Goal: Task Accomplishment & Management: Complete application form

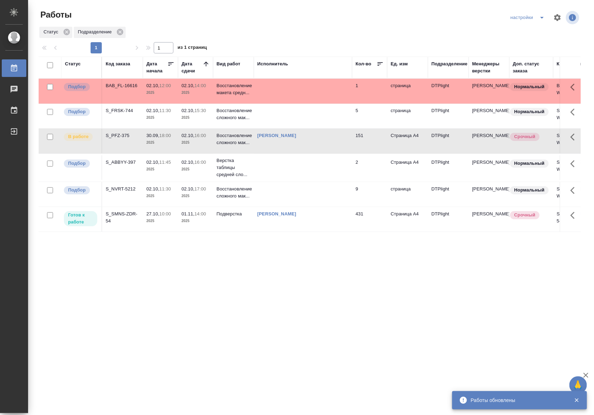
click at [267, 226] on td "[PERSON_NAME]" at bounding box center [303, 219] width 98 height 25
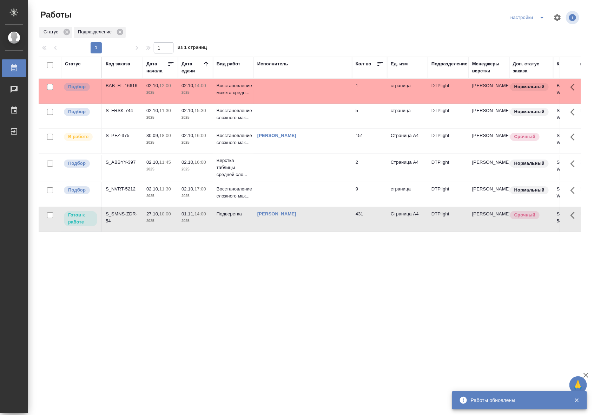
click at [267, 226] on td "[PERSON_NAME]" at bounding box center [303, 219] width 98 height 25
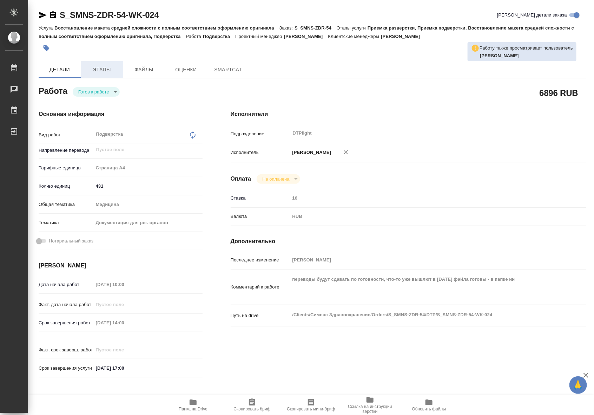
type textarea "x"
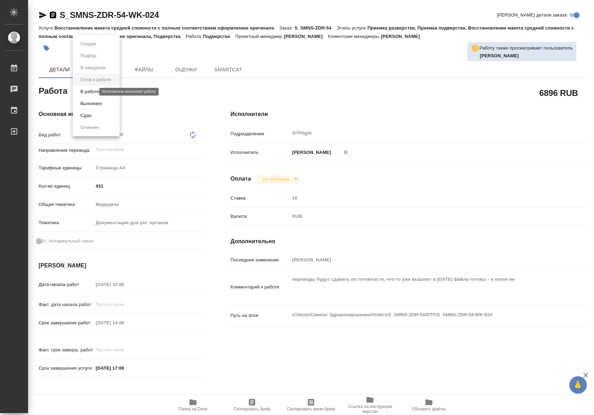
type textarea "x"
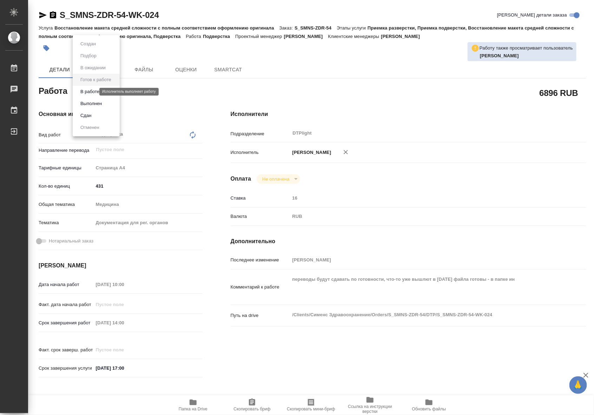
click at [88, 92] on body "🙏 .cls-1 fill:#fff; AWATERA Riianova [PERSON_NAME] Чаты График Выйти S_SMNS-ZDR…" at bounding box center [297, 207] width 594 height 415
type textarea "x"
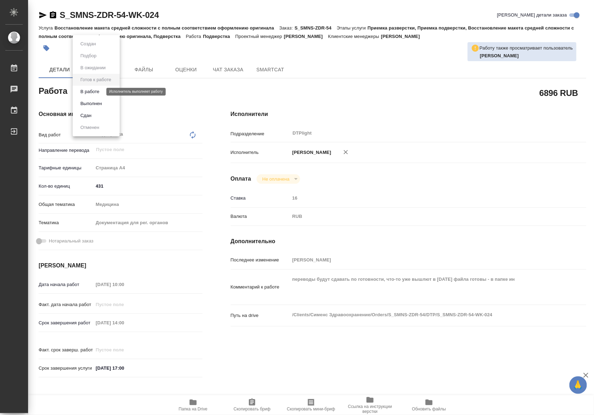
type textarea "x"
click at [87, 91] on button "В работе" at bounding box center [89, 92] width 23 height 8
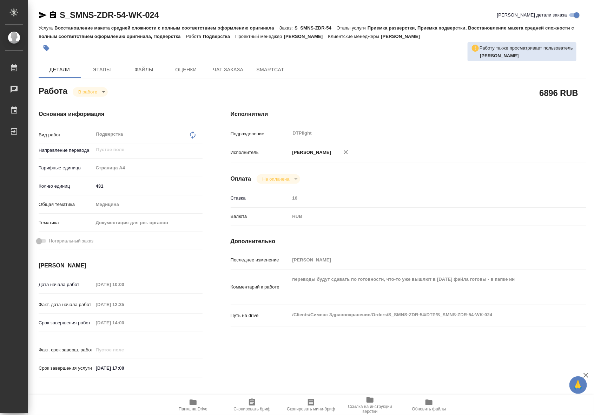
type textarea "x"
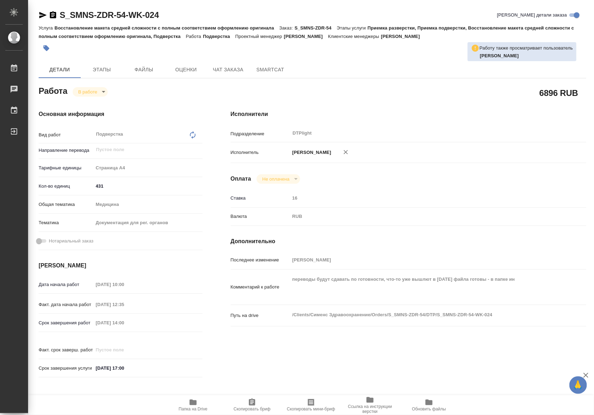
type textarea "x"
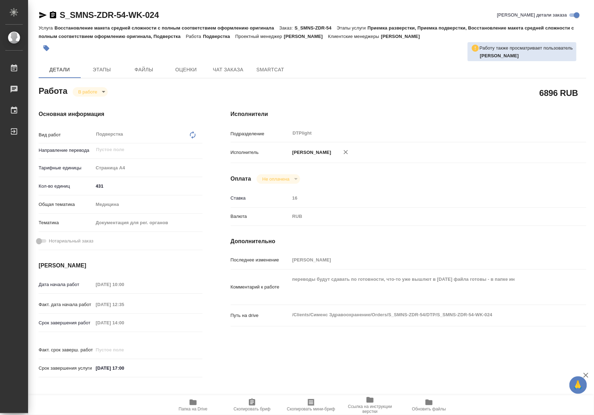
type textarea "x"
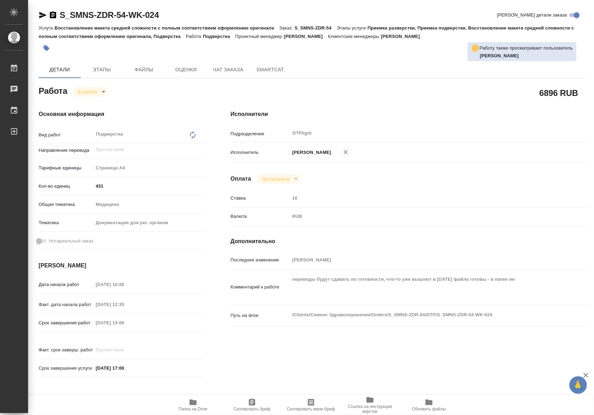
click at [427, 173] on div "Исполнители Подразделение DTPlight ​ Исполнитель [PERSON_NAME] [PERSON_NAME] Не…" at bounding box center [409, 246] width 384 height 300
type textarea "x"
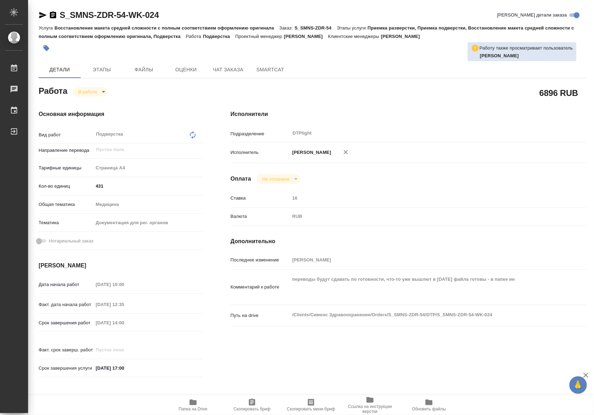
type textarea "x"
